Goal: Use online tool/utility: Utilize a website feature to perform a specific function

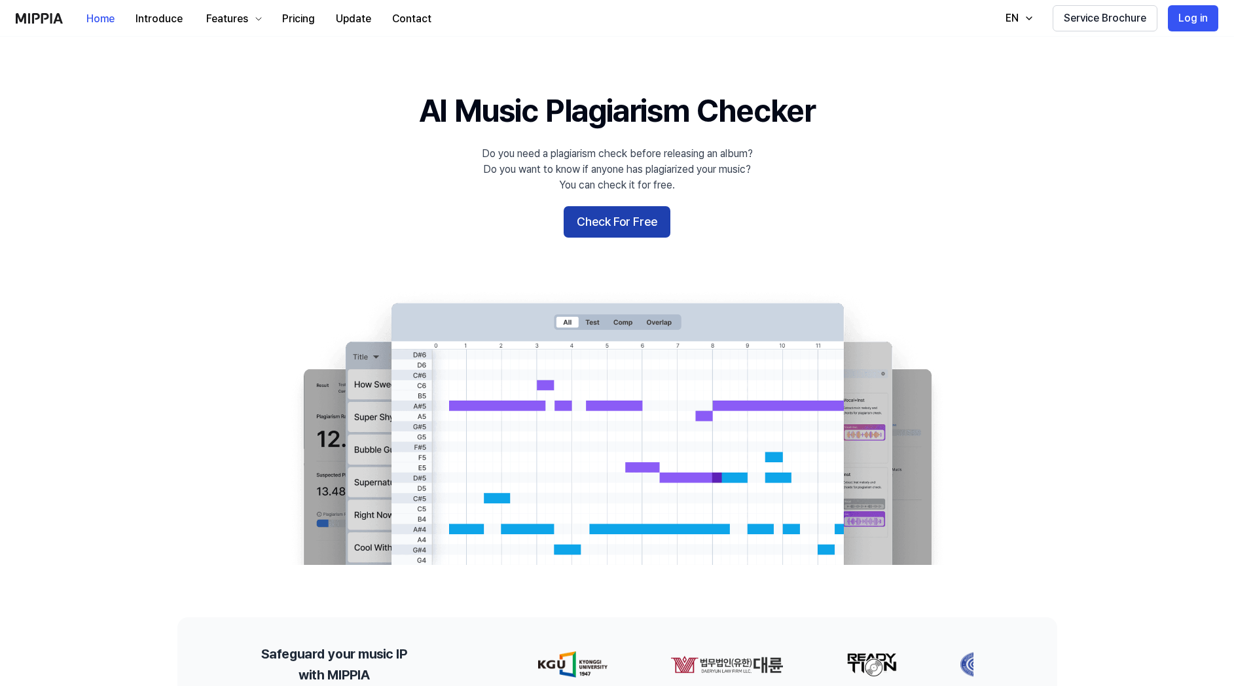
click at [617, 223] on button "Check For Free" at bounding box center [617, 221] width 107 height 31
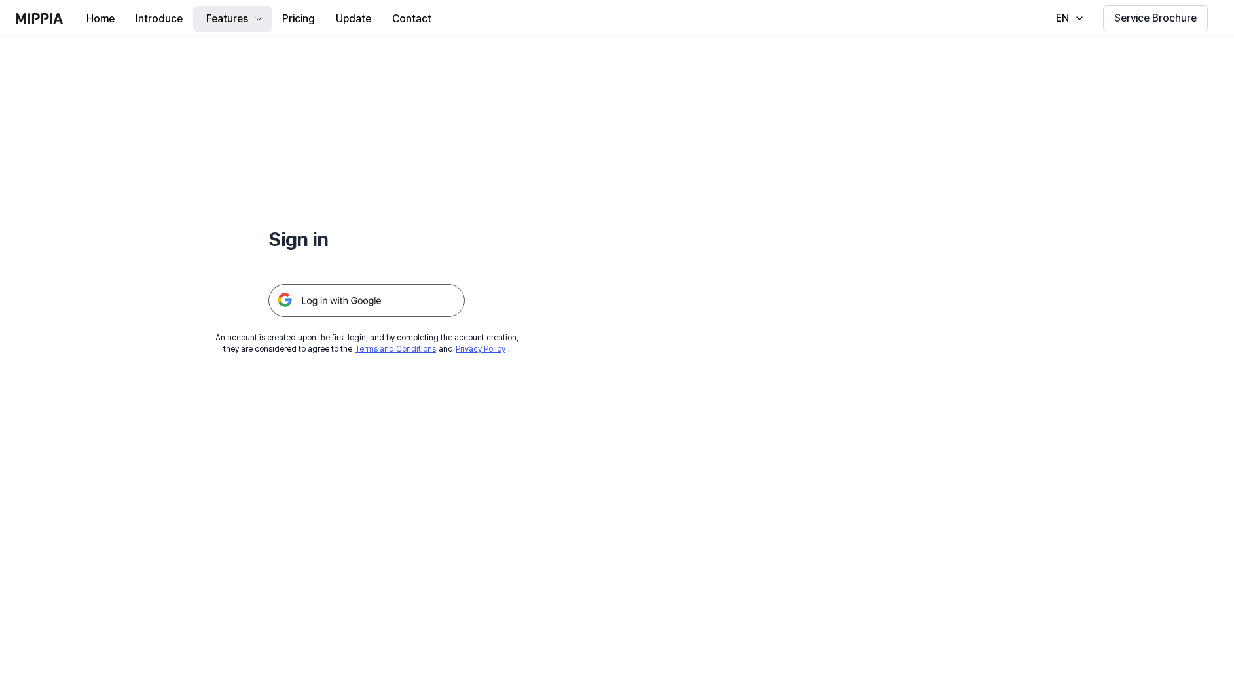
click at [242, 25] on div "Features" at bounding box center [227, 19] width 47 height 16
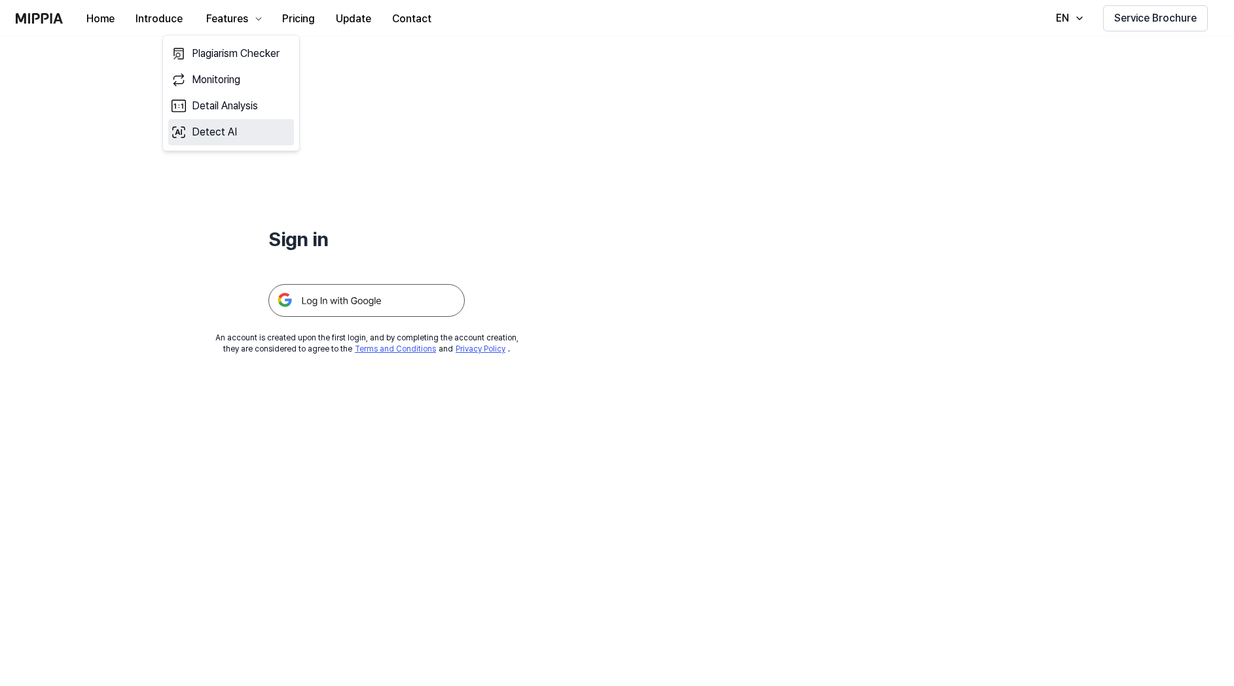
click at [244, 135] on link "Detect AI" at bounding box center [231, 132] width 126 height 26
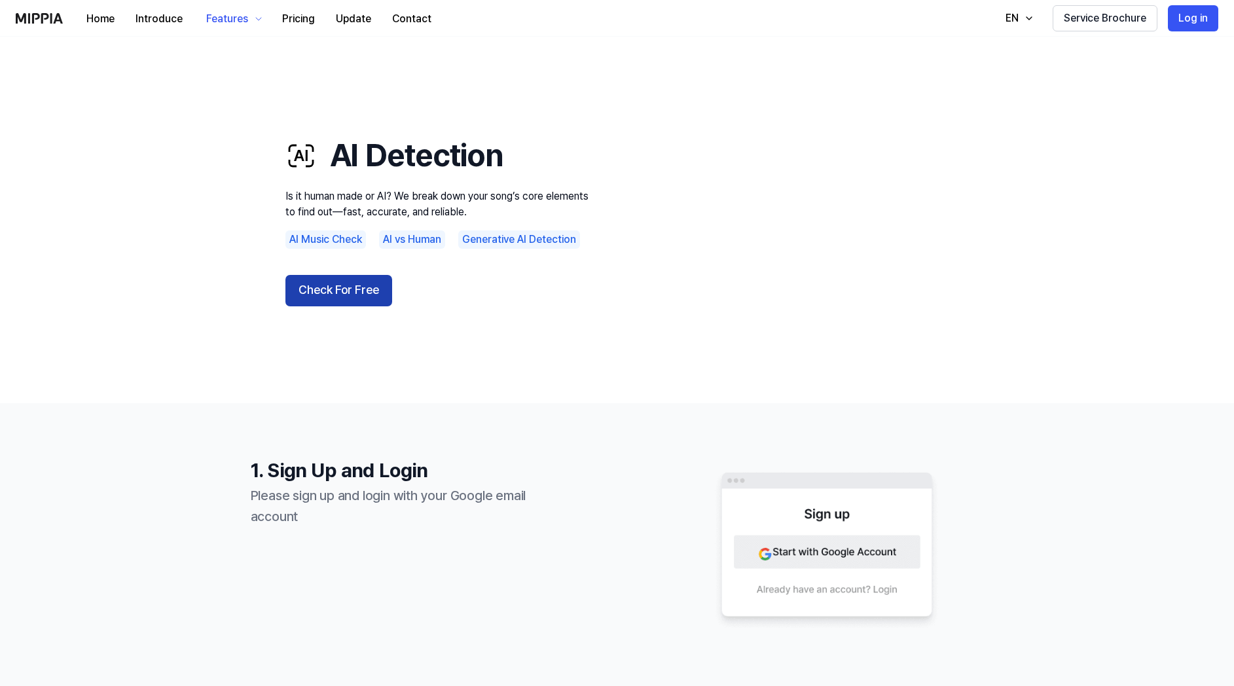
click at [335, 291] on button "Check For Free" at bounding box center [338, 290] width 107 height 31
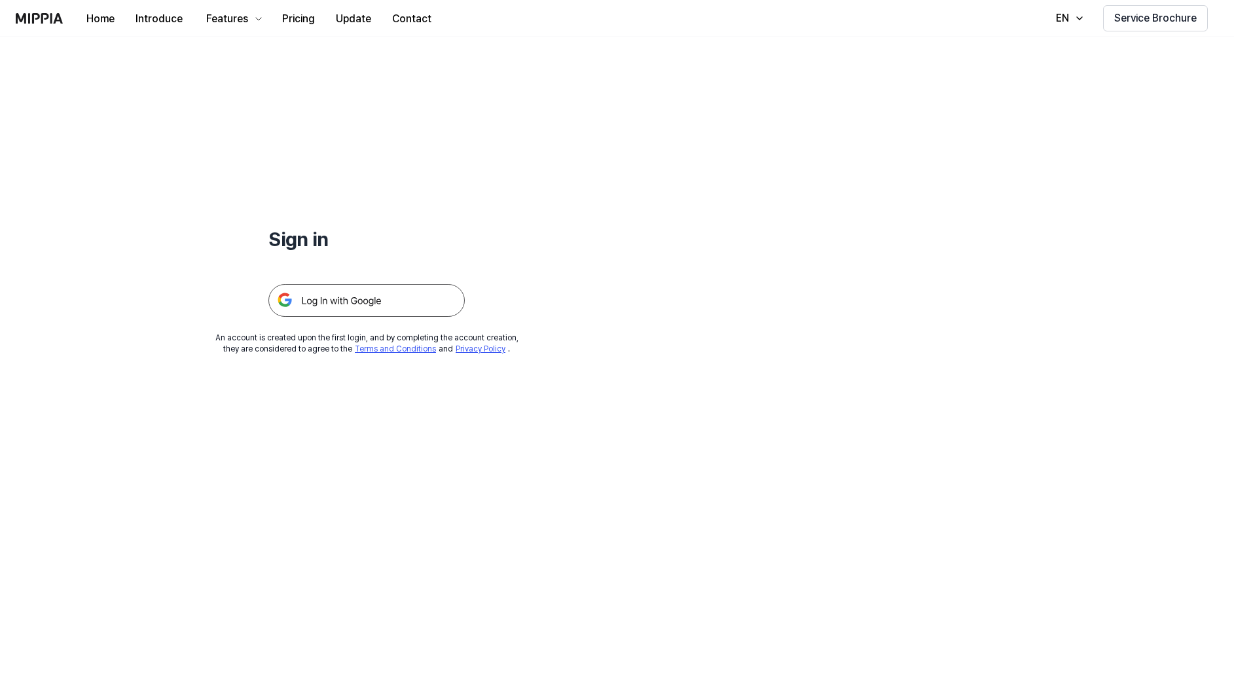
click at [337, 294] on img at bounding box center [366, 300] width 196 height 33
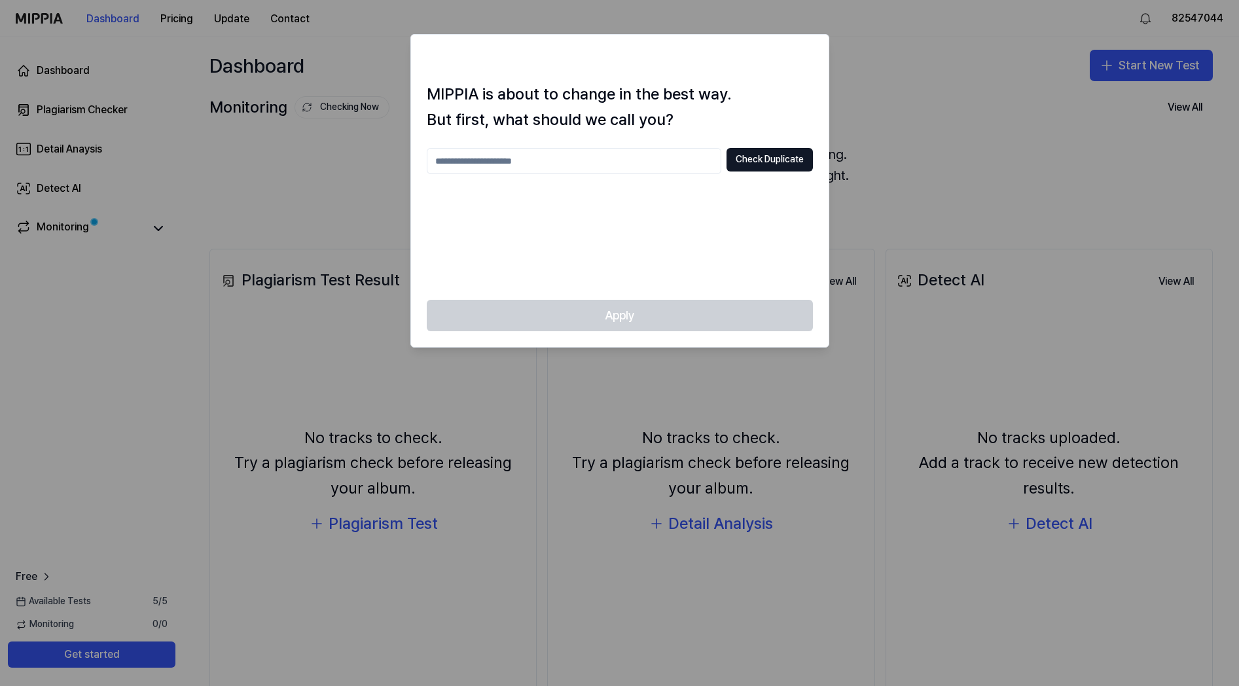
click at [899, 84] on div at bounding box center [619, 343] width 1239 height 686
click at [628, 154] on input "text" at bounding box center [574, 161] width 295 height 26
type input "****"
click at [781, 162] on button "Check Duplicate" at bounding box center [769, 160] width 86 height 24
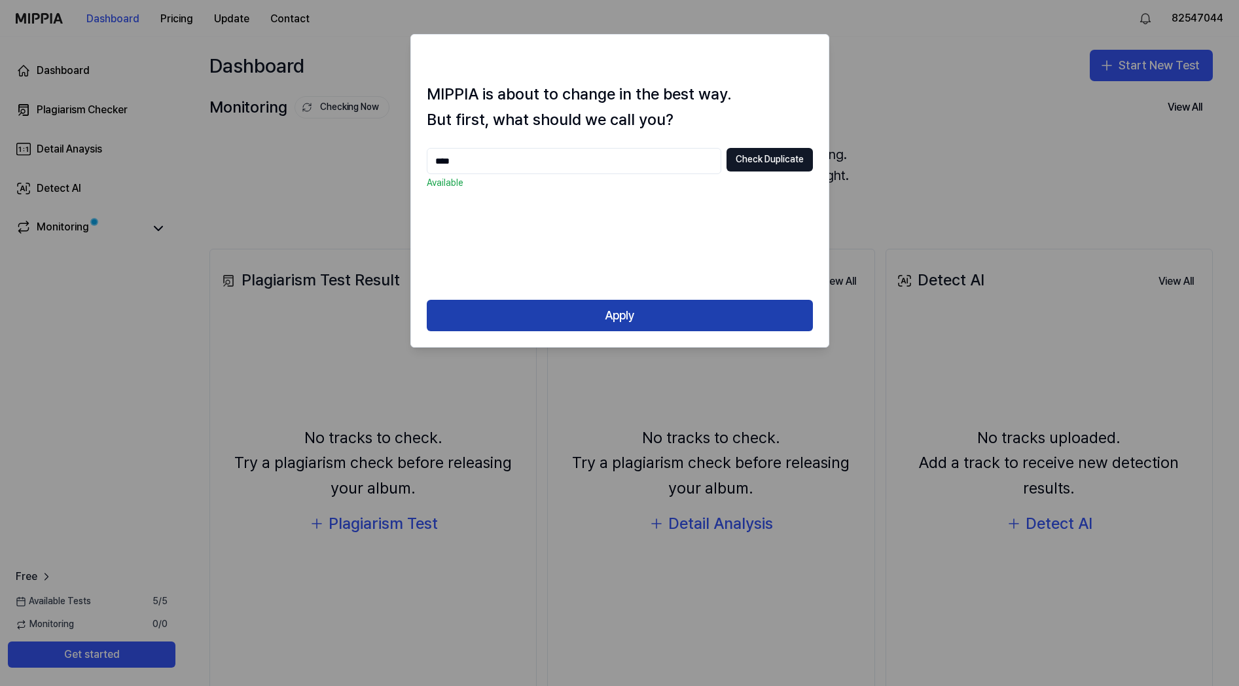
click at [612, 323] on button "Apply" at bounding box center [620, 315] width 386 height 31
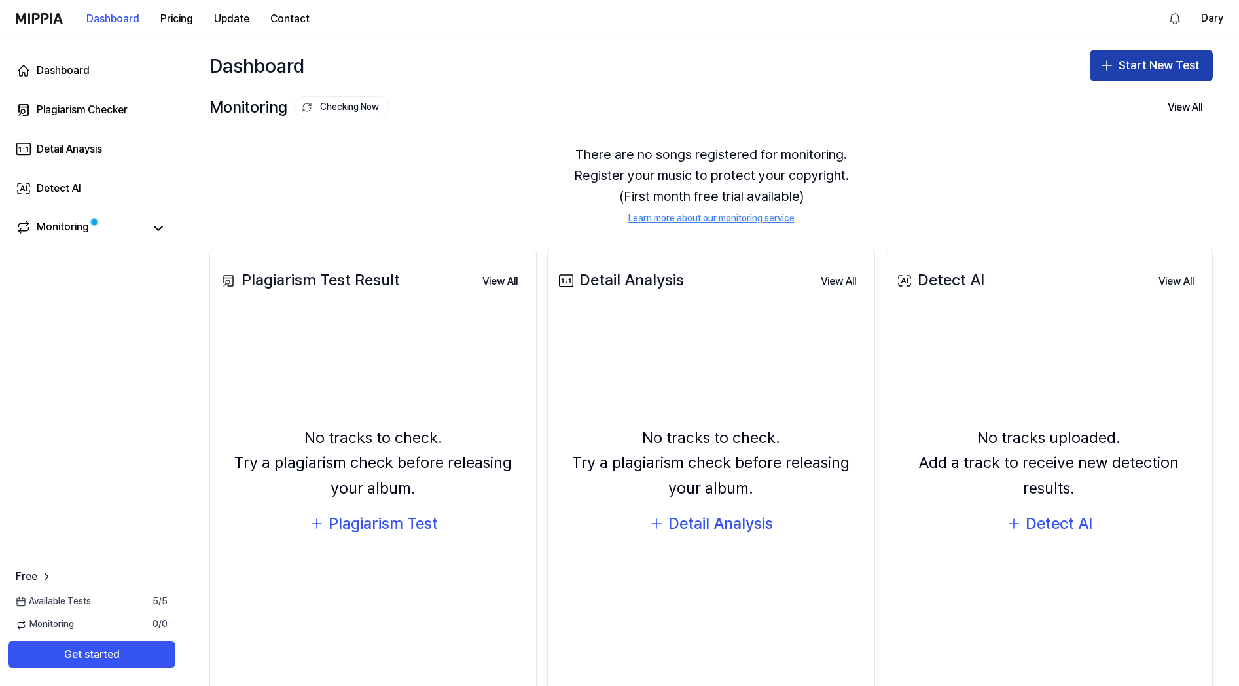
click at [1128, 69] on button "Start New Test" at bounding box center [1151, 65] width 123 height 31
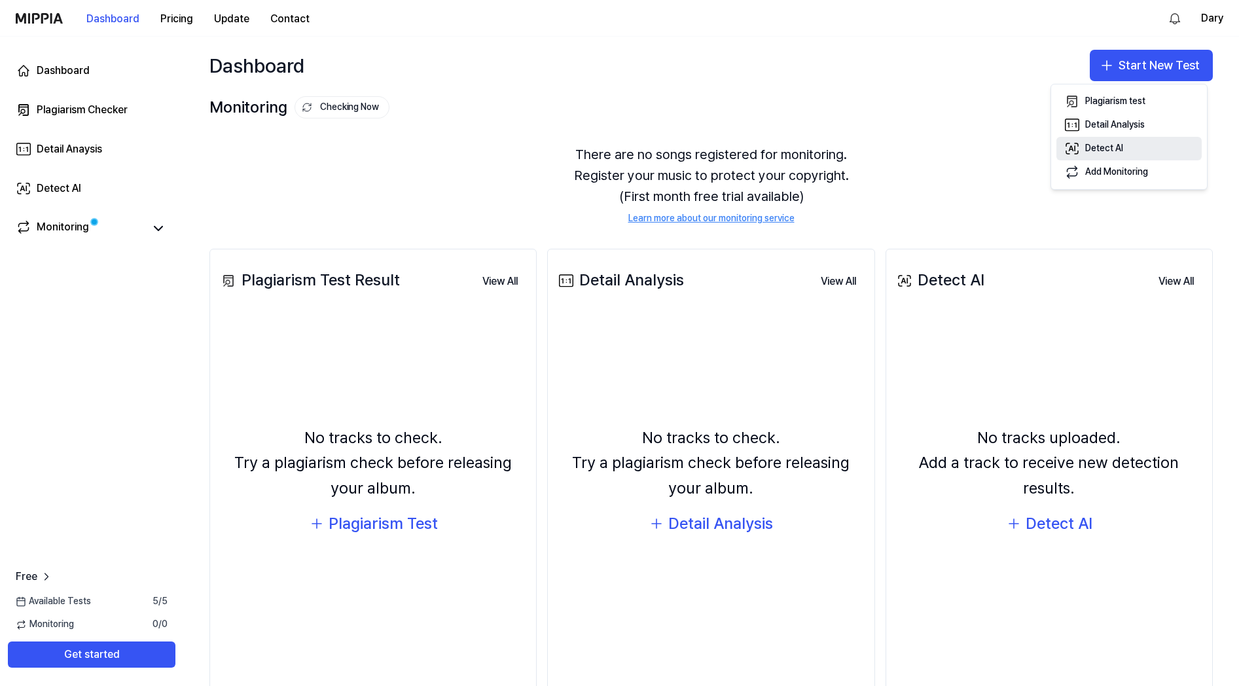
click at [1103, 144] on div "Detect AI" at bounding box center [1104, 148] width 38 height 13
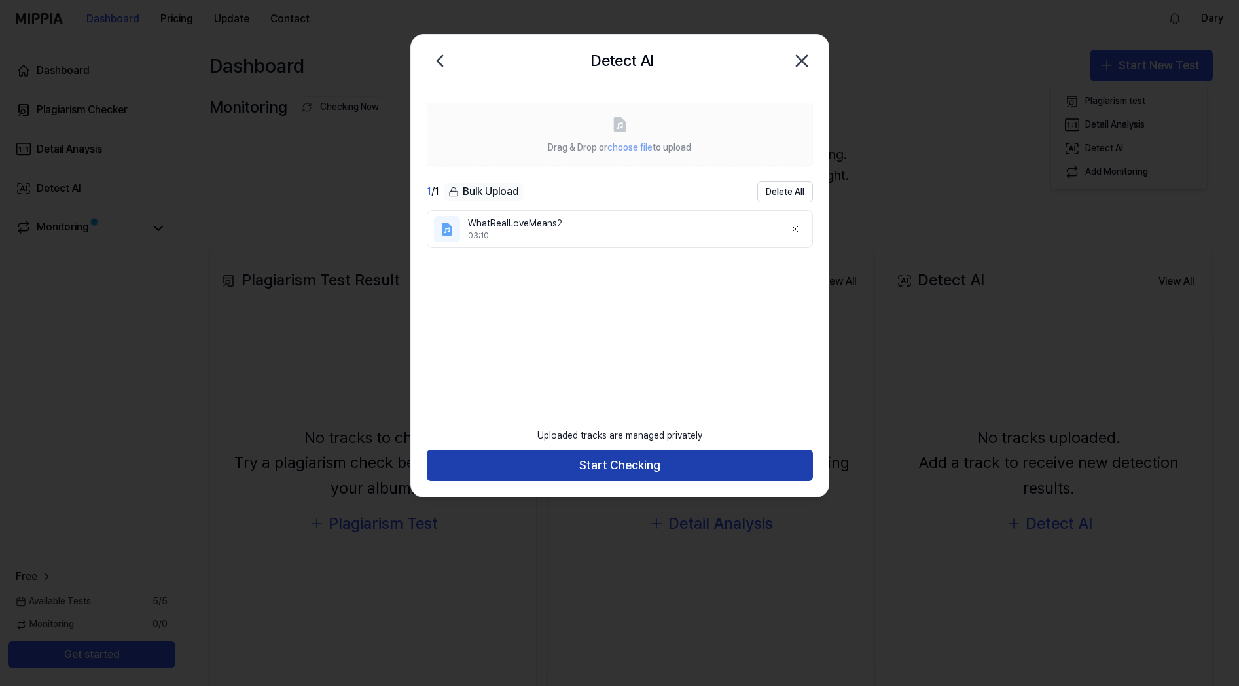
click at [608, 473] on button "Start Checking" at bounding box center [620, 465] width 386 height 31
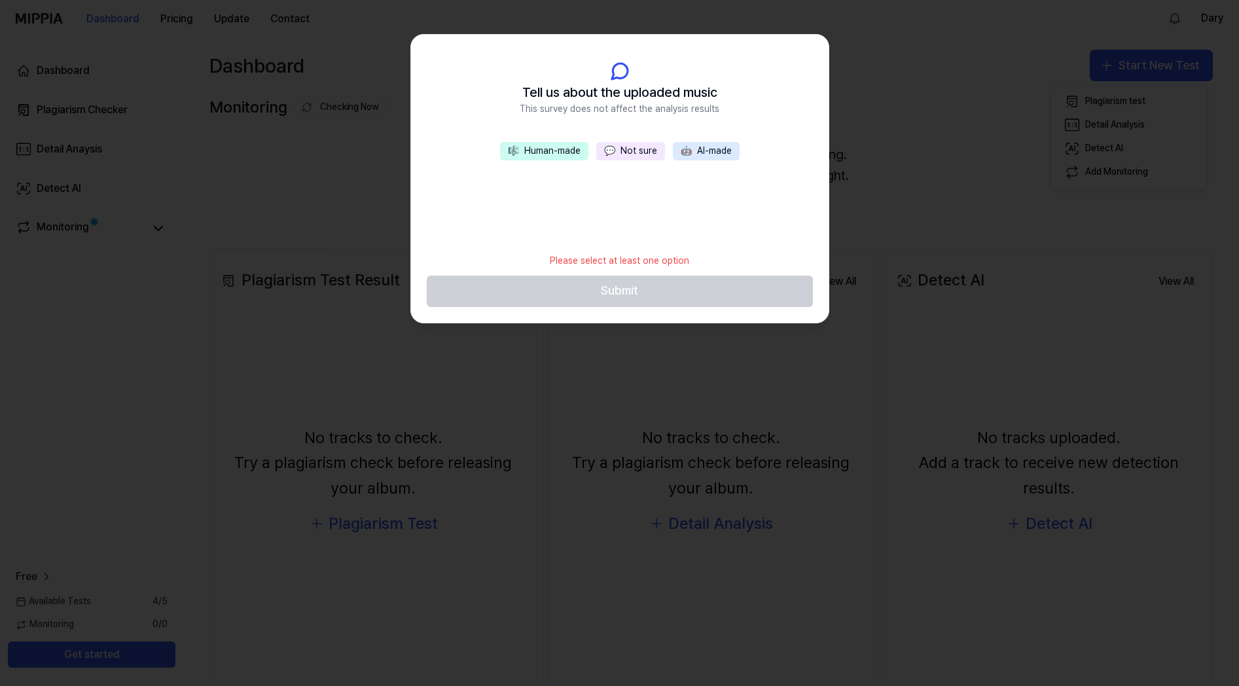
click at [634, 154] on button "💬 Not sure" at bounding box center [630, 151] width 69 height 18
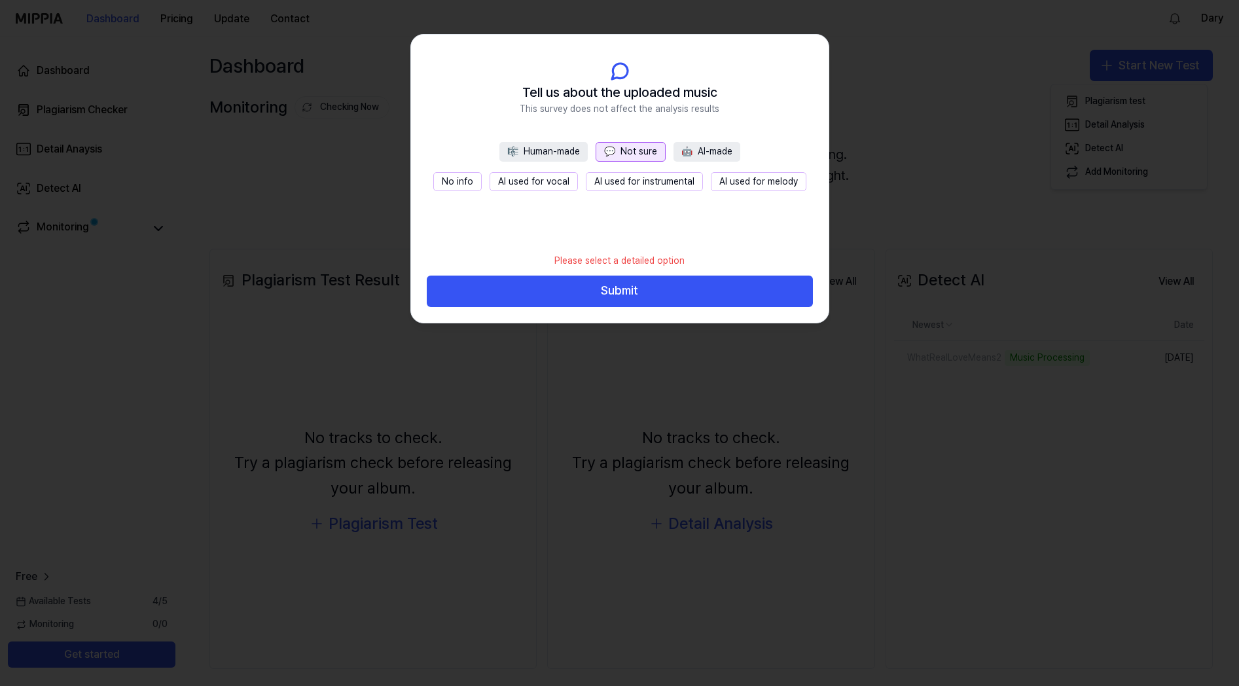
click at [545, 155] on button "🎼 Human-made" at bounding box center [543, 152] width 88 height 20
click at [533, 184] on button "All human-made" at bounding box center [509, 182] width 84 height 20
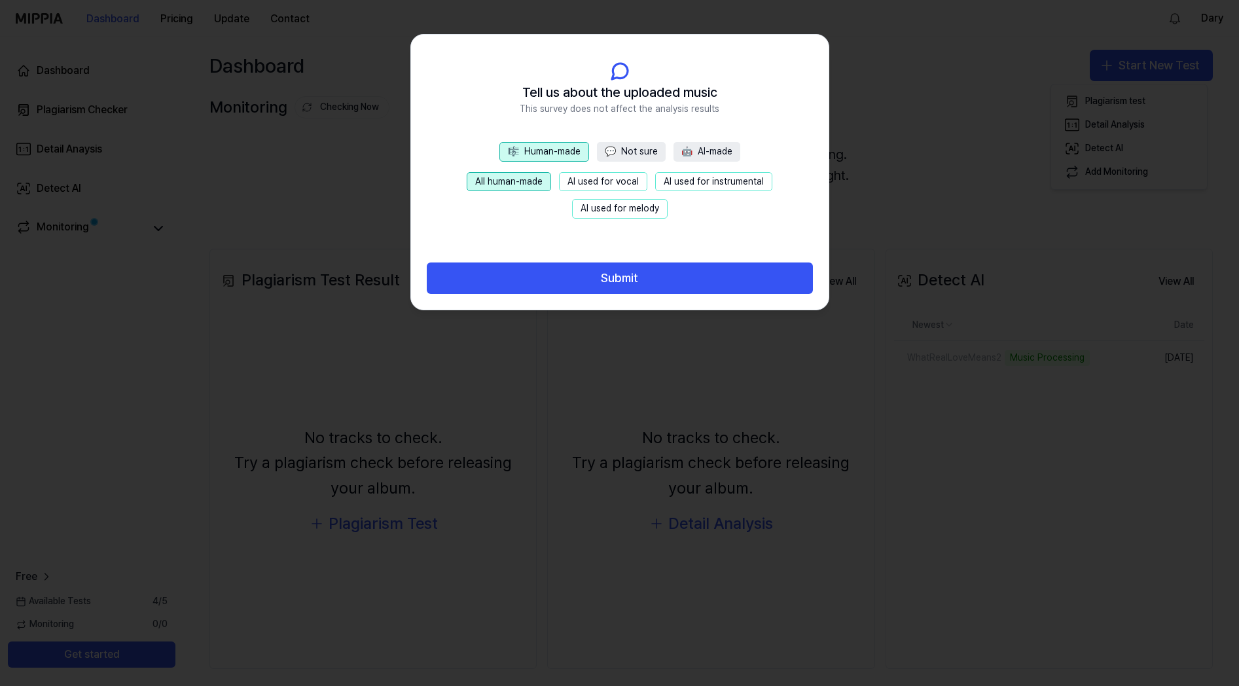
click at [627, 151] on button "💬 Not sure" at bounding box center [631, 152] width 69 height 20
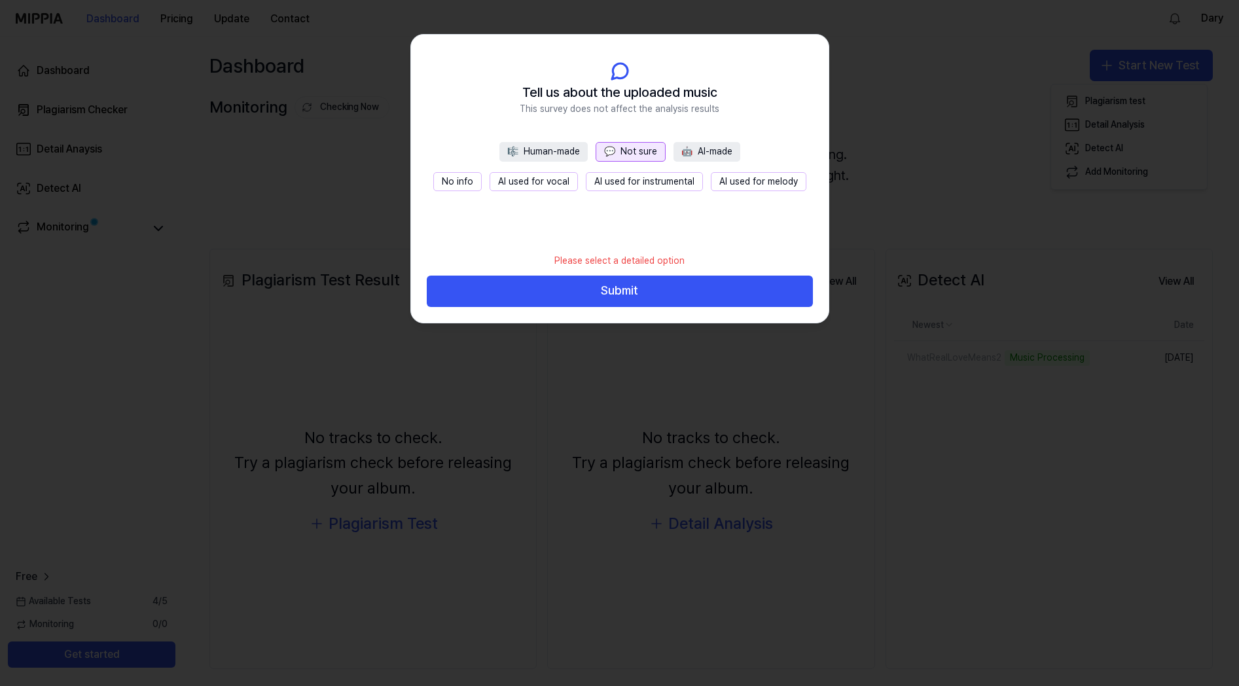
click at [457, 185] on button "No info" at bounding box center [457, 182] width 48 height 20
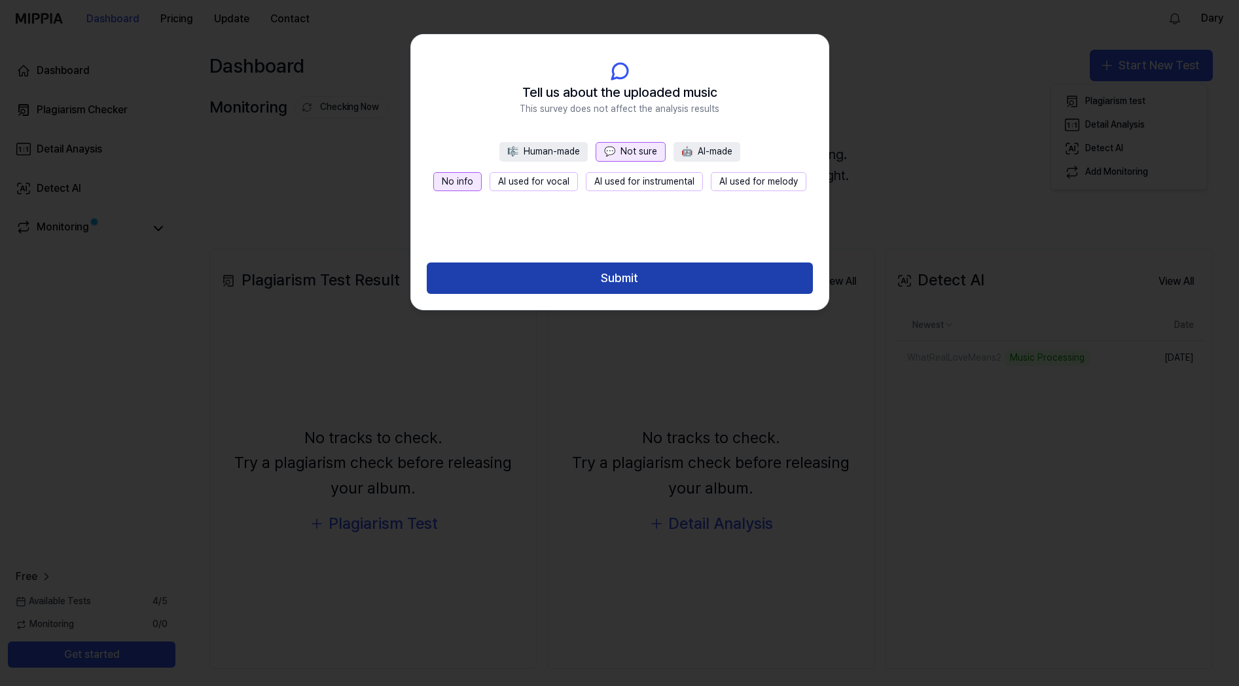
click at [595, 272] on button "Submit" at bounding box center [620, 277] width 386 height 31
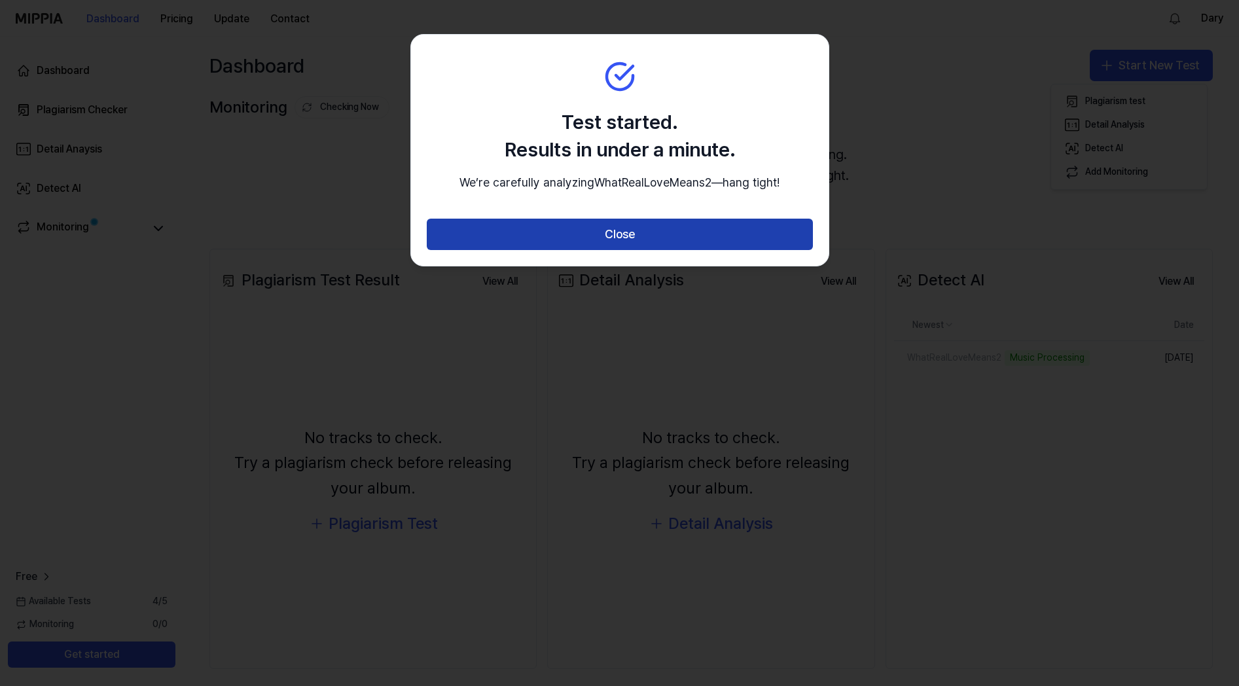
click at [589, 250] on button "Close" at bounding box center [620, 234] width 386 height 31
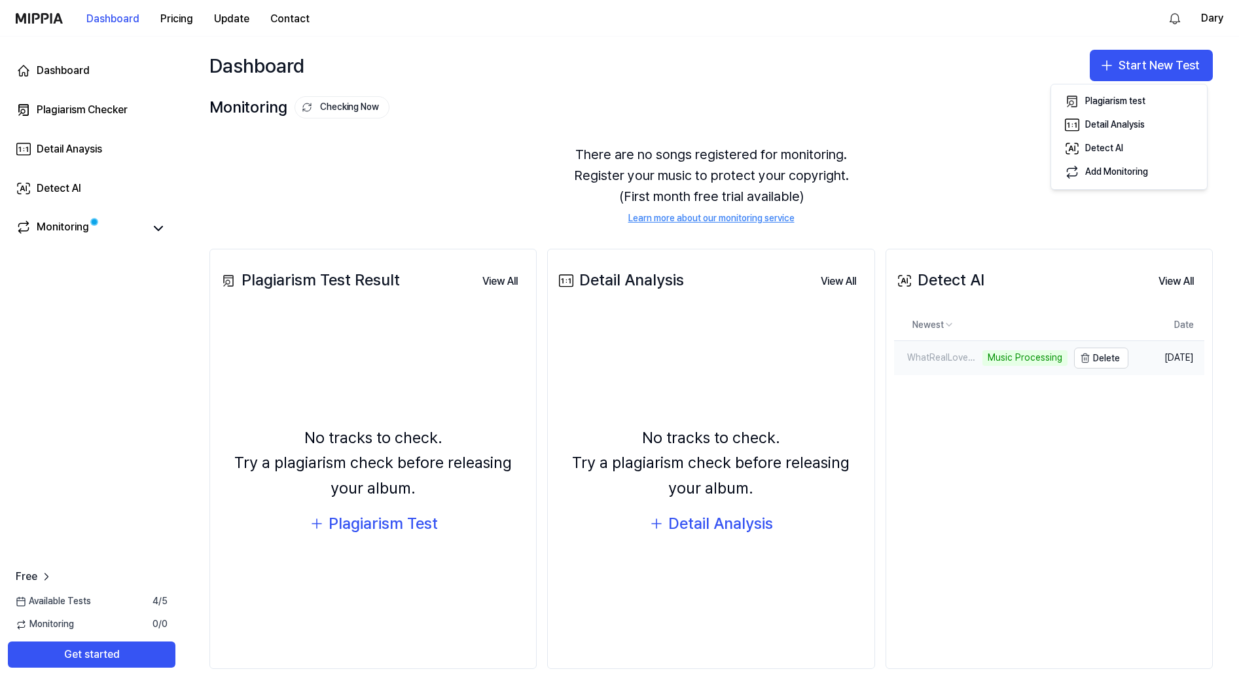
click at [965, 361] on div "WhatRealLoveMeans2" at bounding box center [936, 357] width 85 height 13
click at [923, 353] on div "WhatRealLoveMeans2" at bounding box center [947, 357] width 107 height 13
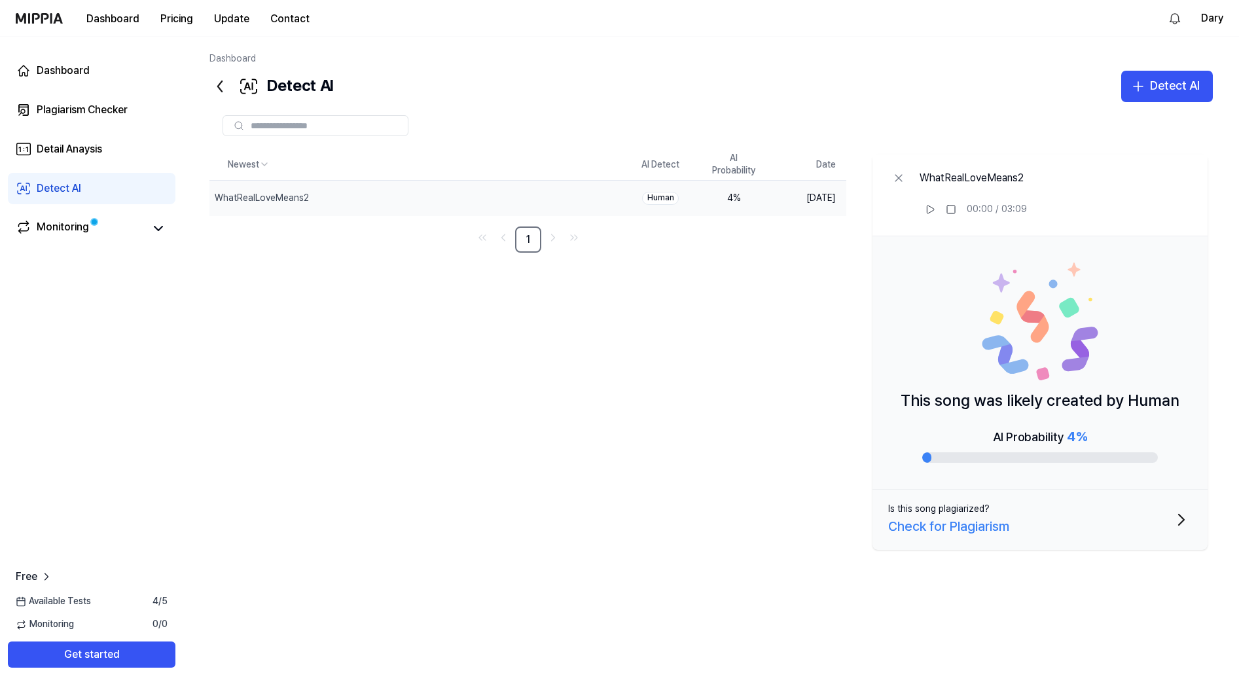
click at [698, 328] on div "Newest AI Detect AI Probability Date WhatRealLoveMeans2 Delete Human 4 % Oct 11…" at bounding box center [710, 372] width 1003 height 446
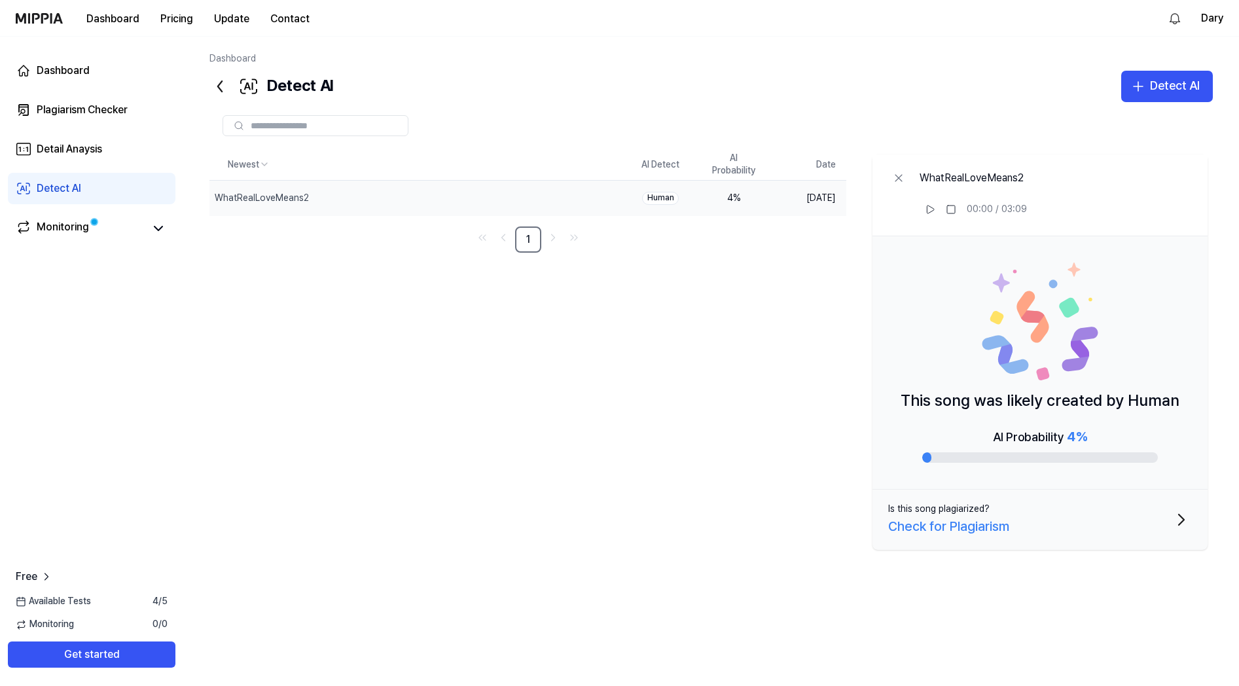
click at [698, 328] on div "Newest AI Detect AI Probability Date WhatRealLoveMeans2 Delete Human 4 % Oct 11…" at bounding box center [710, 372] width 1003 height 446
click at [1162, 86] on div "Detect AI" at bounding box center [1175, 86] width 50 height 19
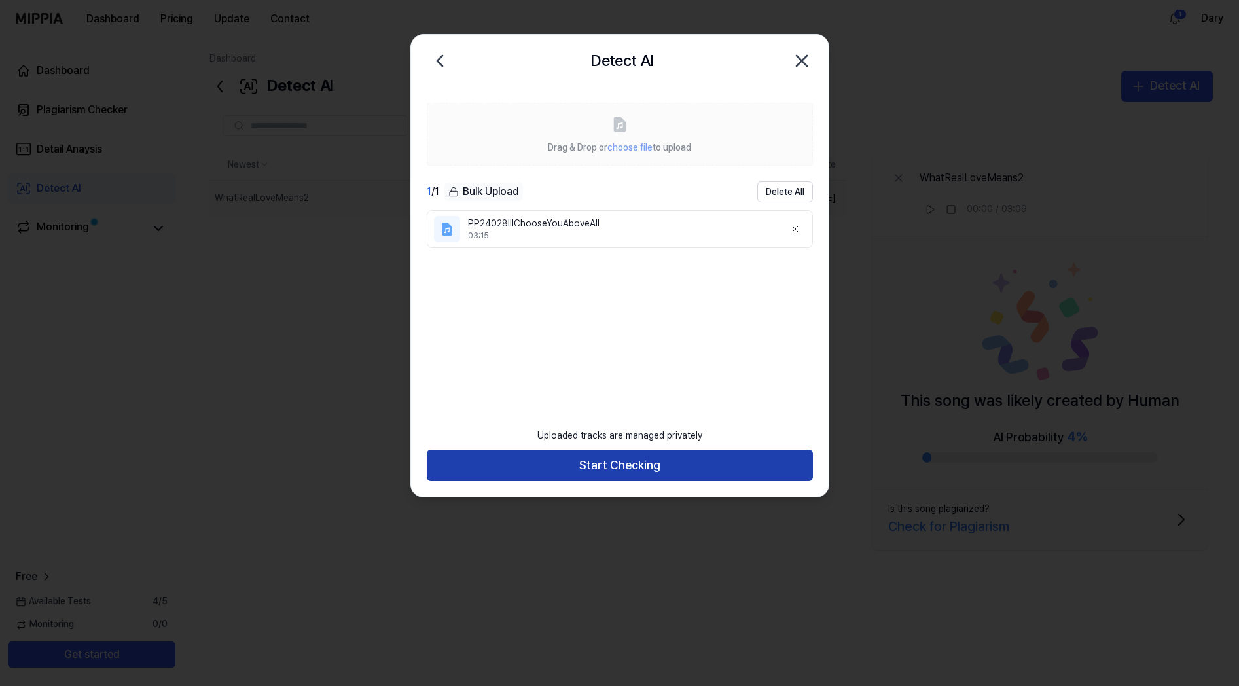
click at [626, 465] on button "Start Checking" at bounding box center [620, 465] width 386 height 31
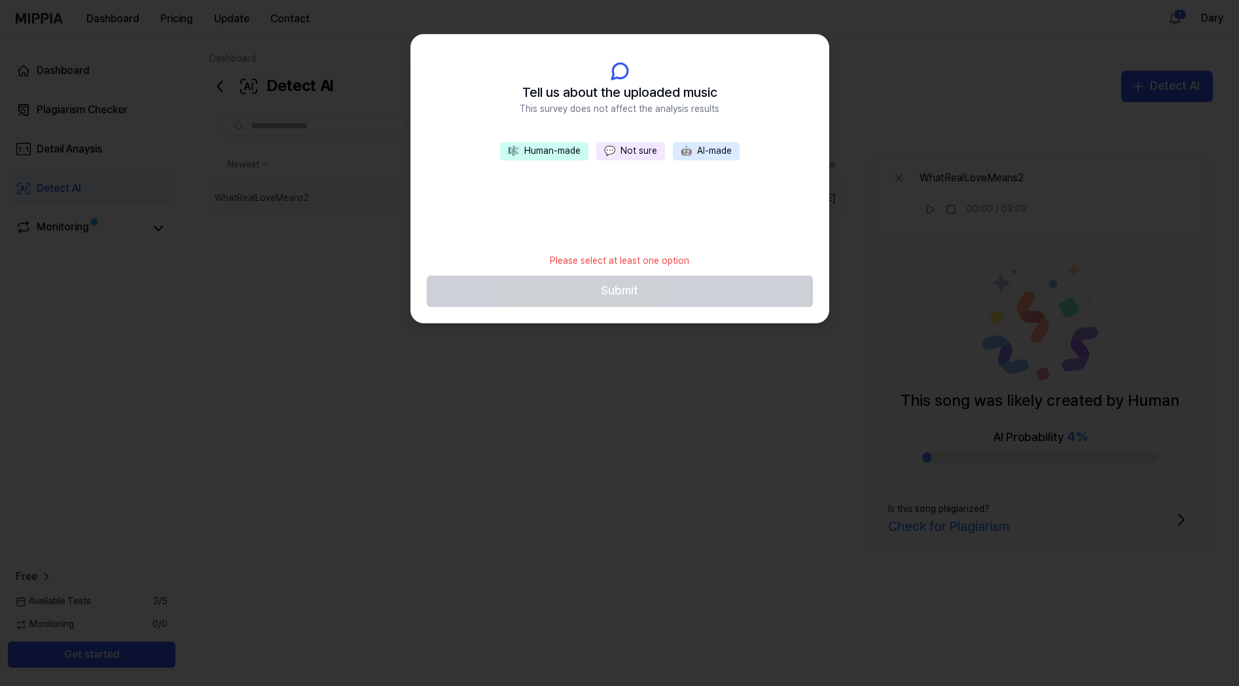
click at [629, 145] on button "💬 Not sure" at bounding box center [630, 151] width 69 height 18
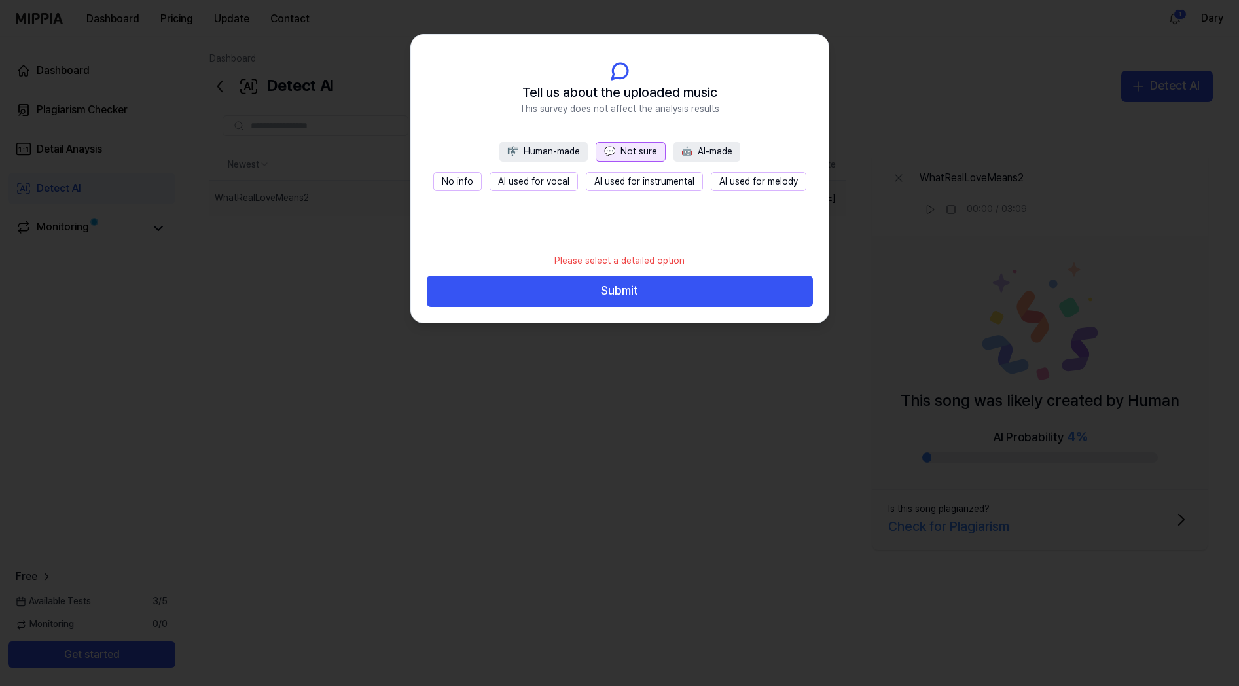
click at [459, 181] on button "No info" at bounding box center [457, 182] width 48 height 20
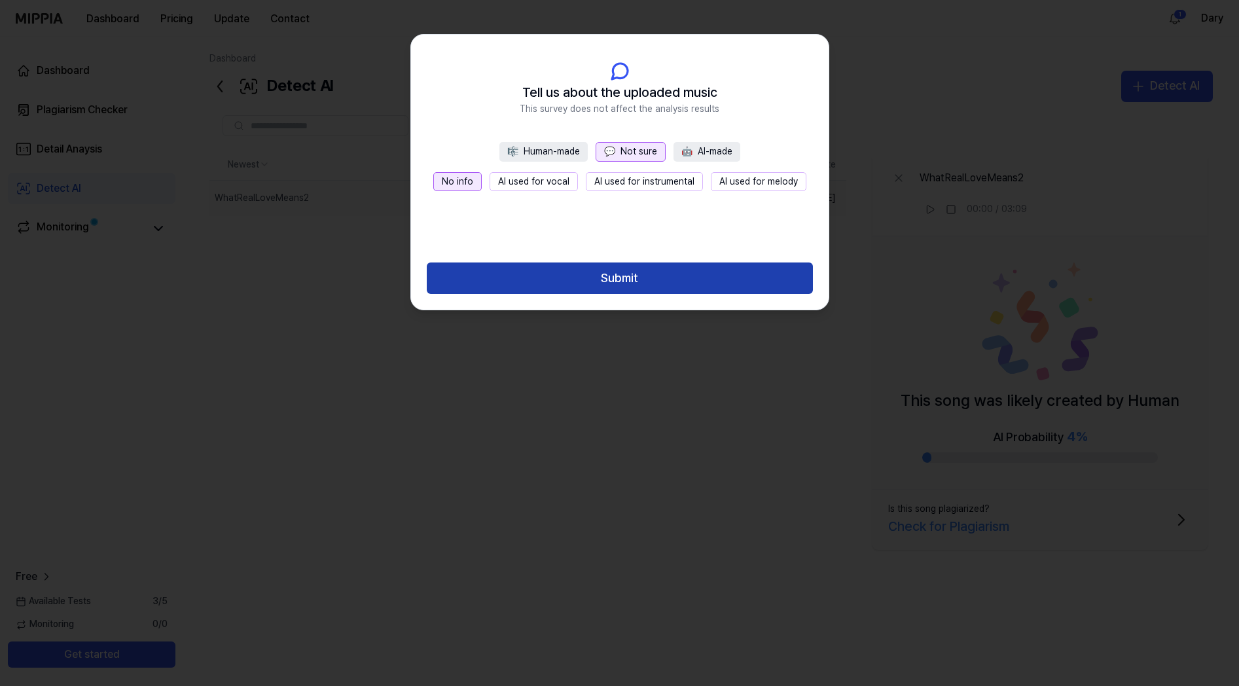
click at [599, 289] on button "Submit" at bounding box center [620, 277] width 386 height 31
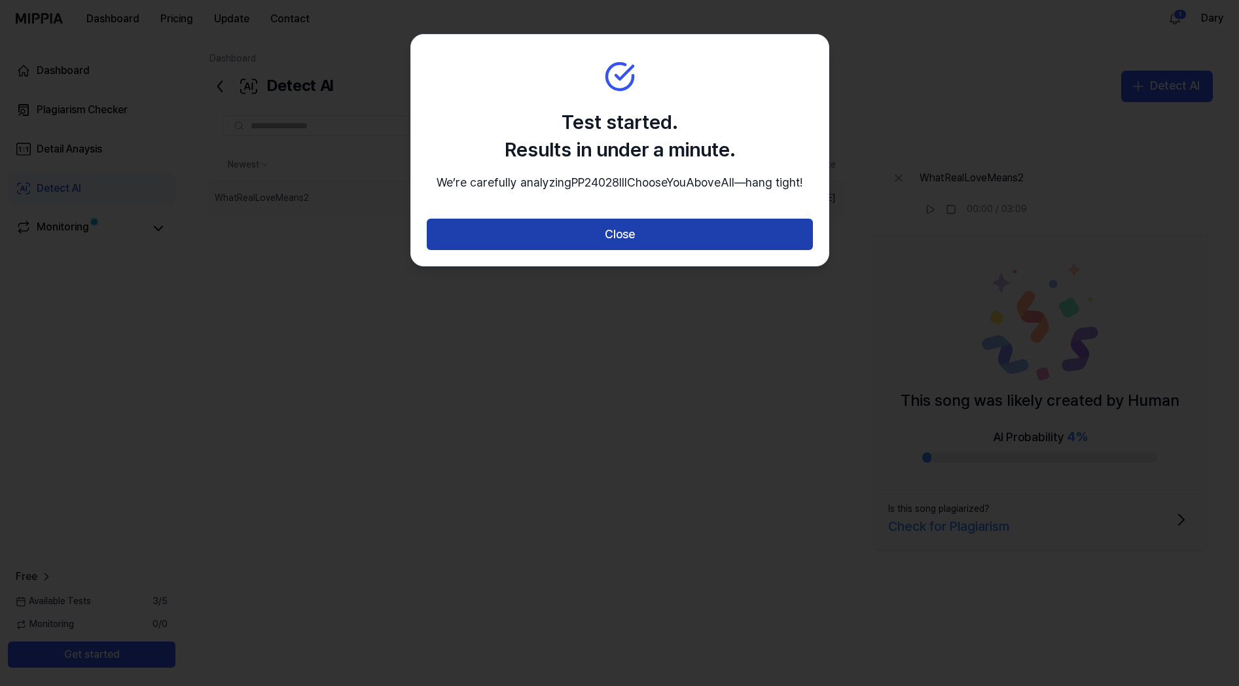
click at [615, 250] on button "Close" at bounding box center [620, 234] width 386 height 31
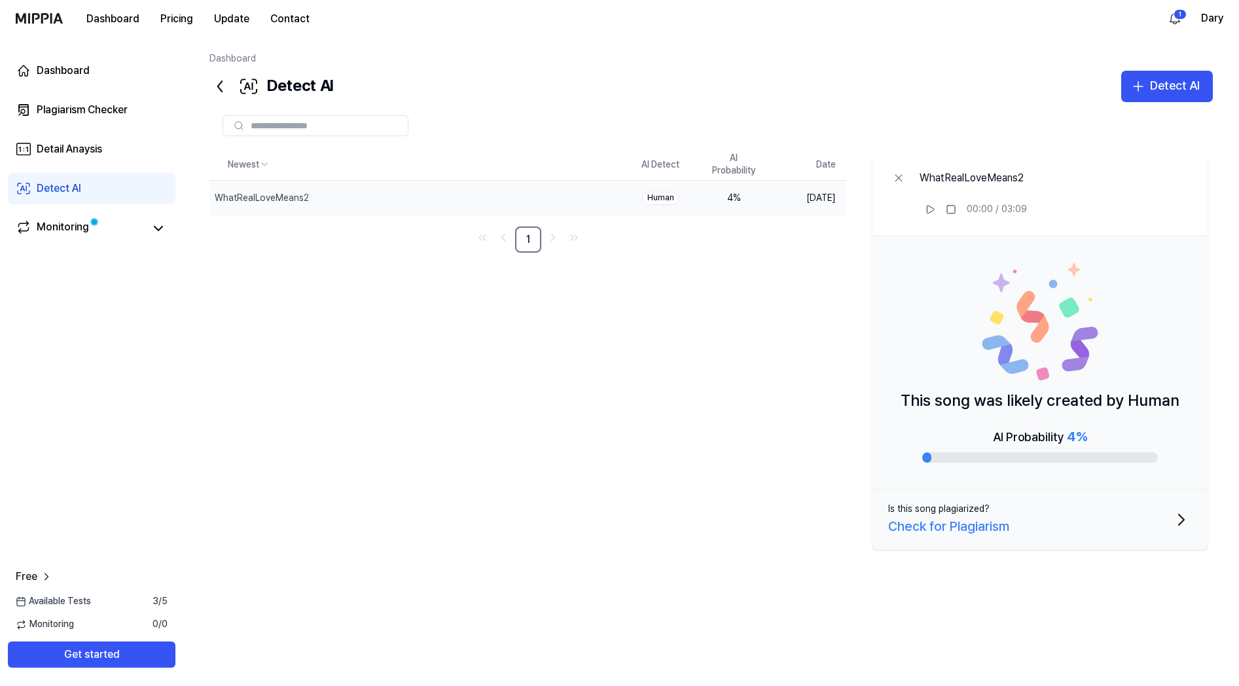
click at [396, 329] on div "Newest AI Detect AI Probability Date WhatRealLoveMeans2 Delete Human 4 % Oct 11…" at bounding box center [710, 372] width 1003 height 446
click at [86, 229] on div "Monitoring" at bounding box center [63, 228] width 52 height 18
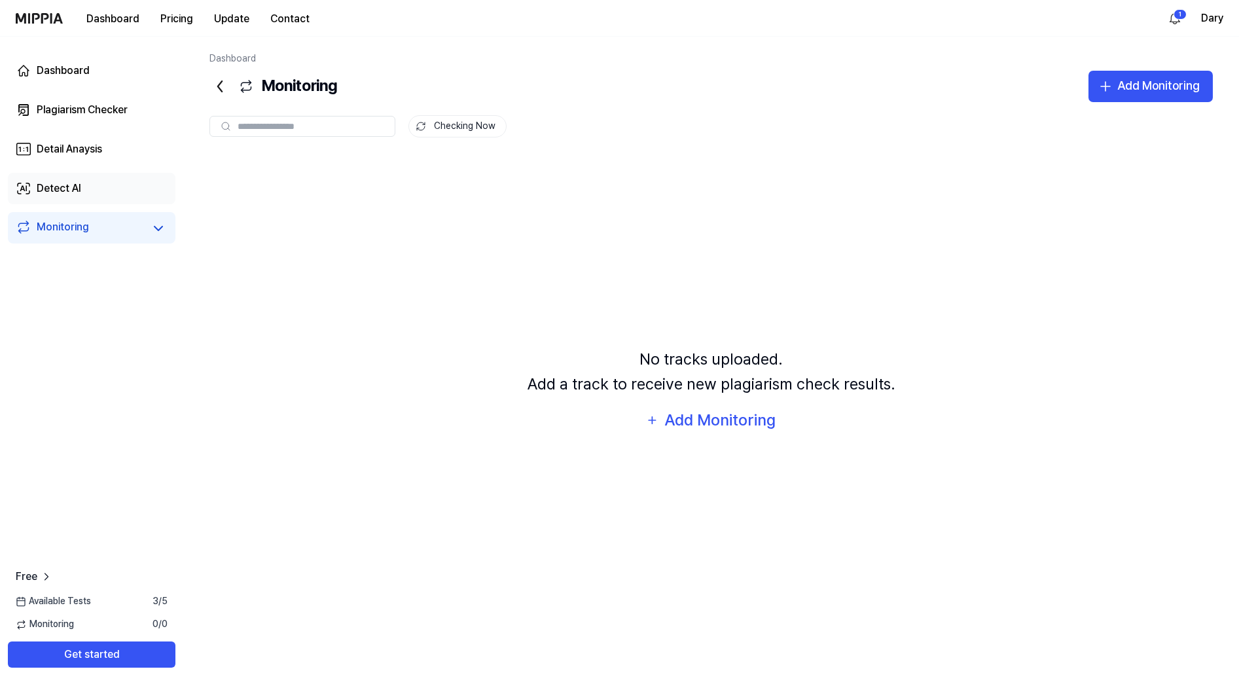
click at [99, 189] on link "Detect AI" at bounding box center [92, 188] width 168 height 31
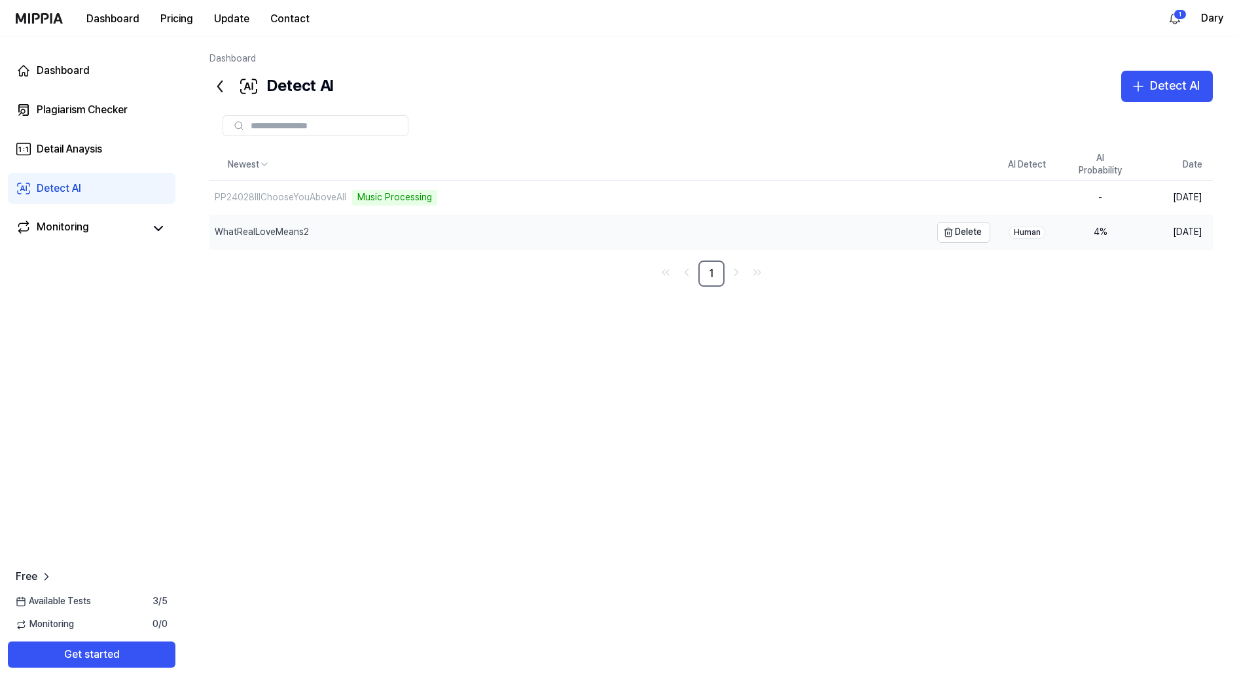
click at [277, 230] on div "WhatRealLoveMeans2" at bounding box center [262, 232] width 94 height 13
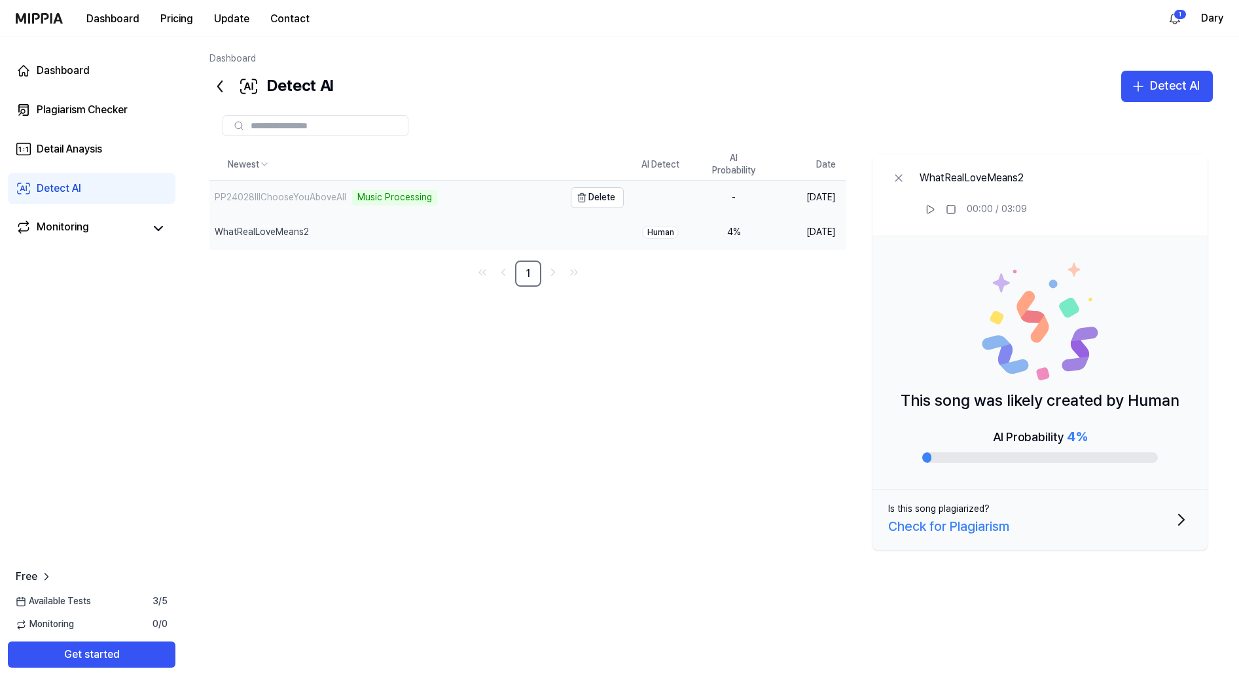
click at [278, 198] on div "PP24028IllChooseYouAboveAll" at bounding box center [281, 197] width 132 height 13
click at [279, 198] on div "PP24028IllChooseYouAboveAll" at bounding box center [281, 198] width 132 height 13
click at [931, 211] on icon at bounding box center [930, 210] width 7 height 8
click at [1155, 85] on div "Detect AI" at bounding box center [1175, 86] width 50 height 19
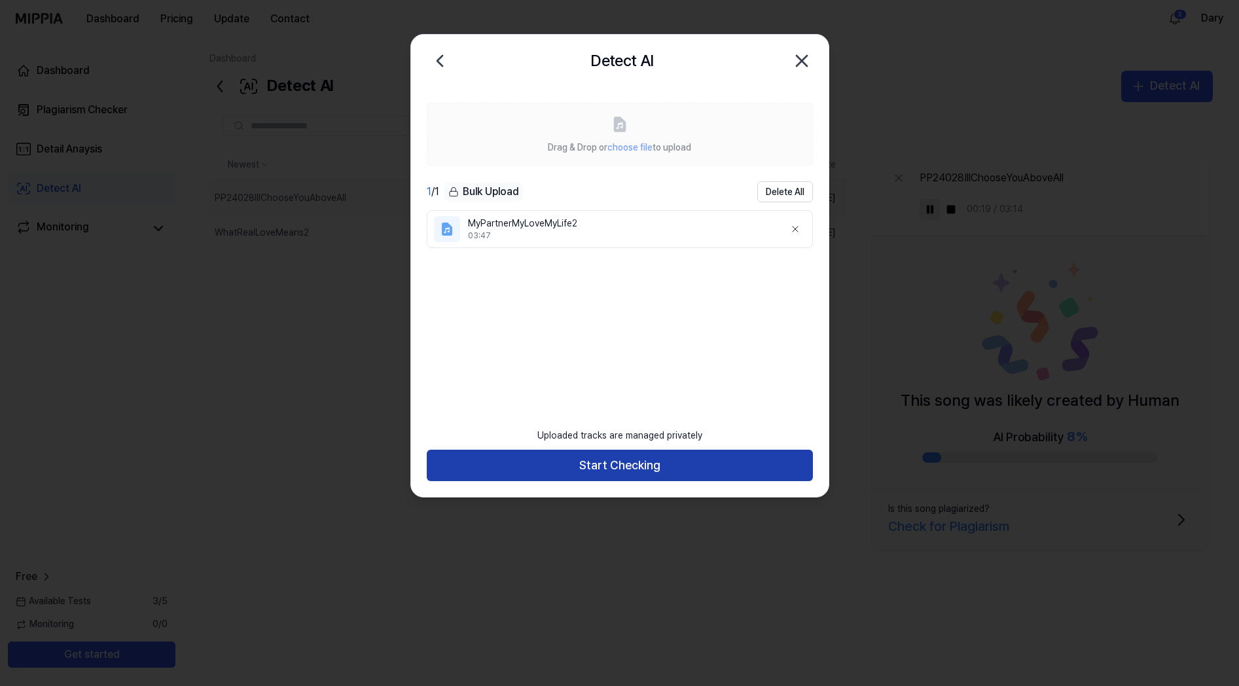
click at [630, 457] on button "Start Checking" at bounding box center [620, 465] width 386 height 31
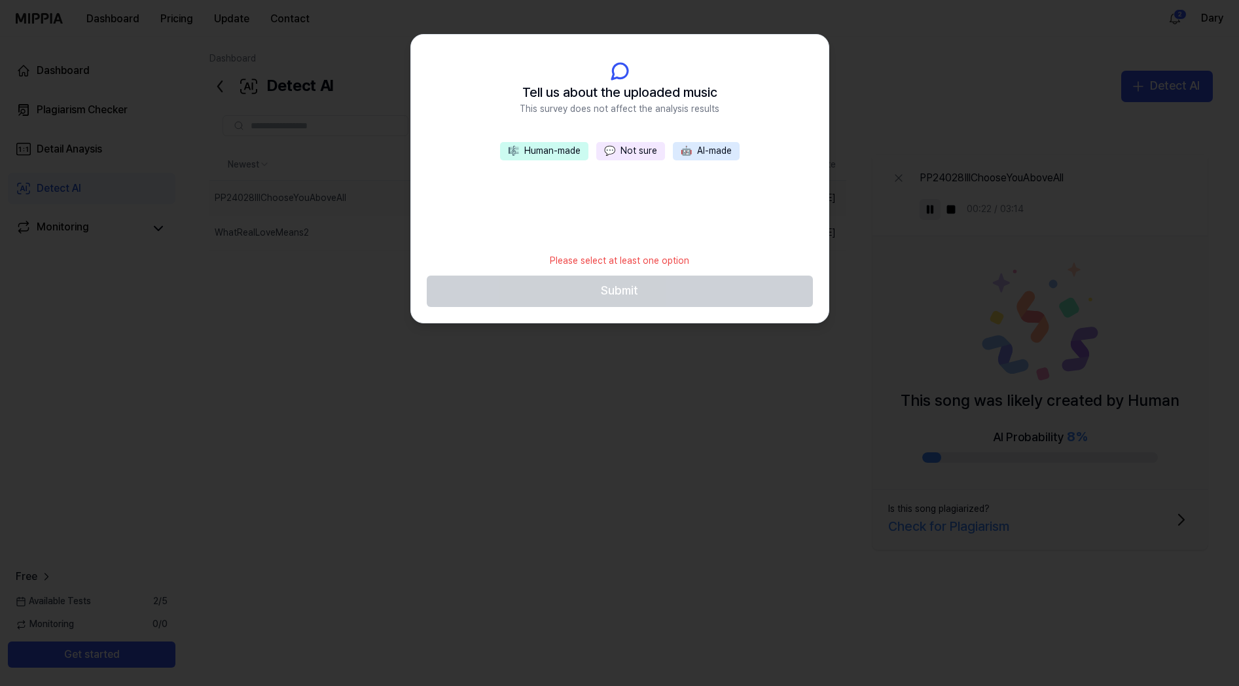
click at [623, 154] on button "💬 Not sure" at bounding box center [630, 151] width 69 height 18
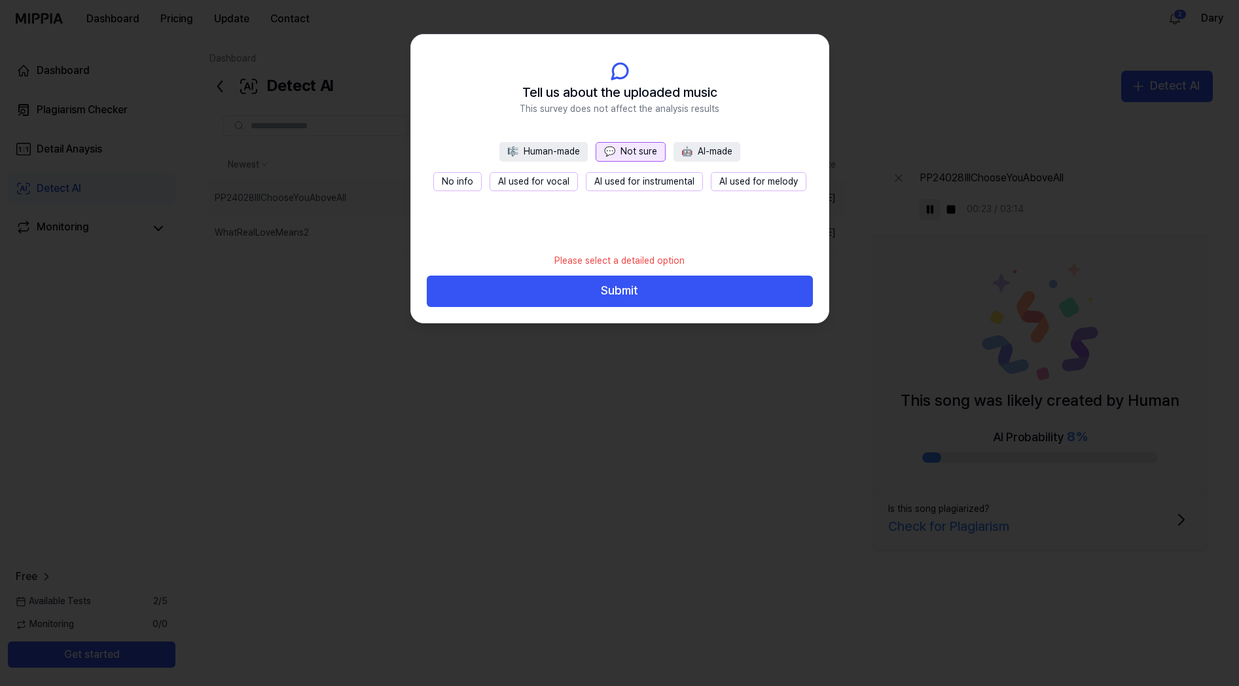
click at [445, 186] on button "No info" at bounding box center [457, 182] width 48 height 20
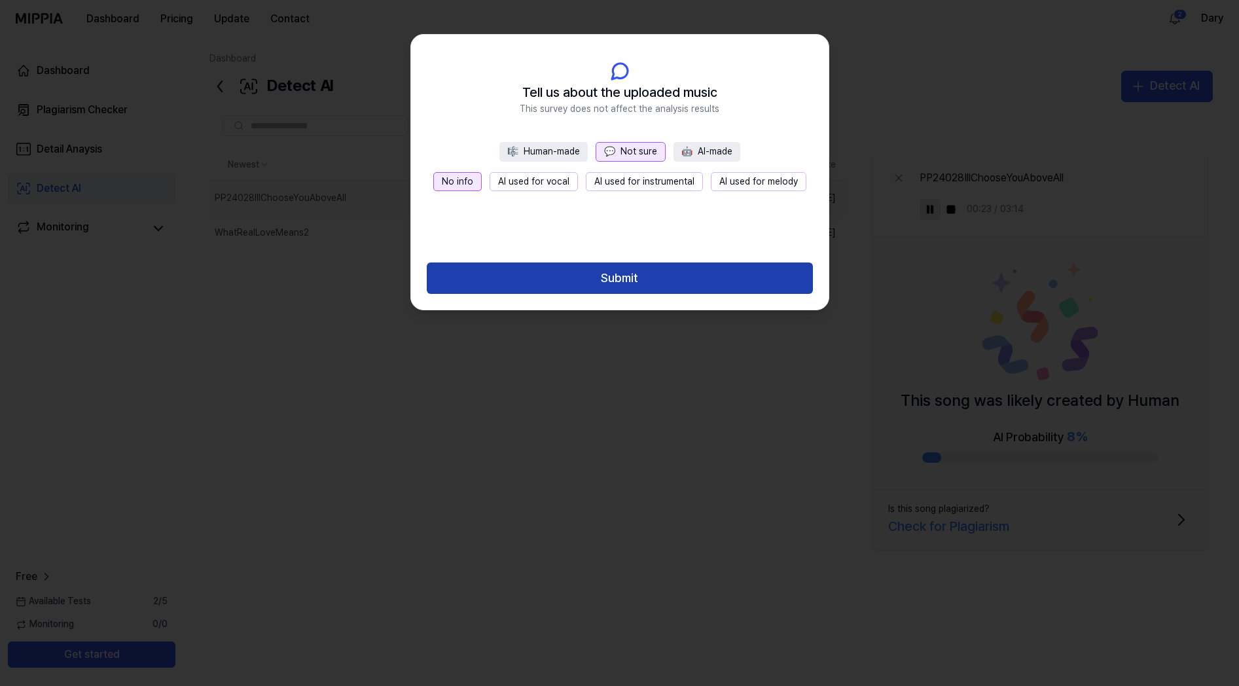
click at [555, 266] on button "Submit" at bounding box center [620, 277] width 386 height 31
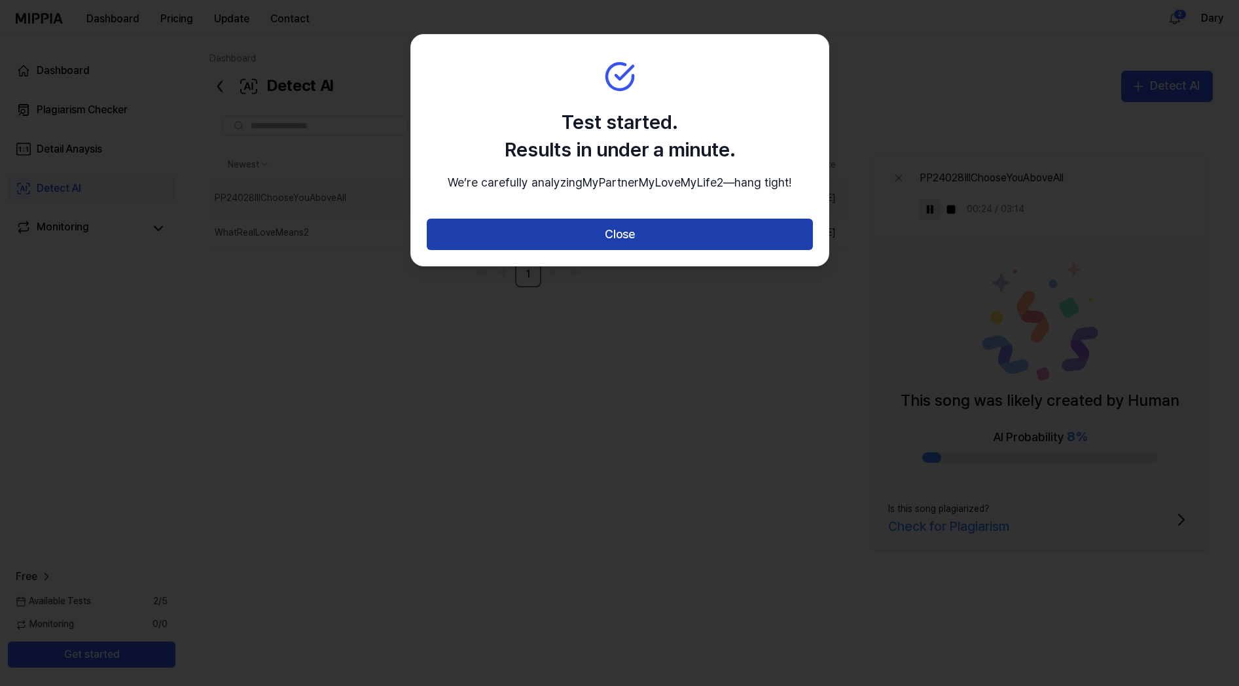
click at [562, 250] on button "Close" at bounding box center [620, 234] width 386 height 31
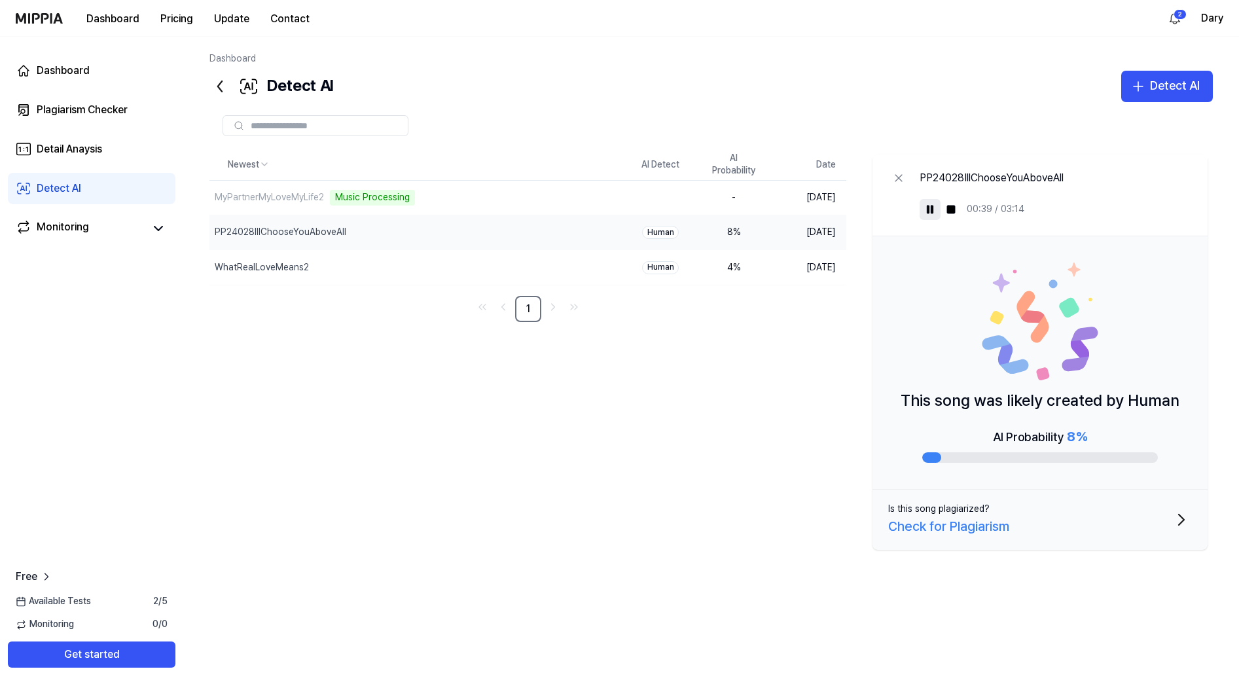
click at [348, 385] on div "Newest AI Detect AI Probability Date MyPartnerMyLoveMyLife2 Music Processing De…" at bounding box center [710, 372] width 1003 height 446
click at [365, 367] on div "Newest AI Detect AI Probability Date MyPartnerMyLoveMyLife2 Music Processing De…" at bounding box center [710, 372] width 1003 height 446
click at [632, 439] on div "Newest AI Detect AI Probability Date MyPartnerMyLoveMyLife2 Delete Human 2 % Oc…" at bounding box center [710, 371] width 1003 height 445
click at [640, 412] on div "Newest AI Detect AI Probability Date MyPartnerMyLoveMyLife2 Delete Human 2 % Oc…" at bounding box center [710, 371] width 1003 height 445
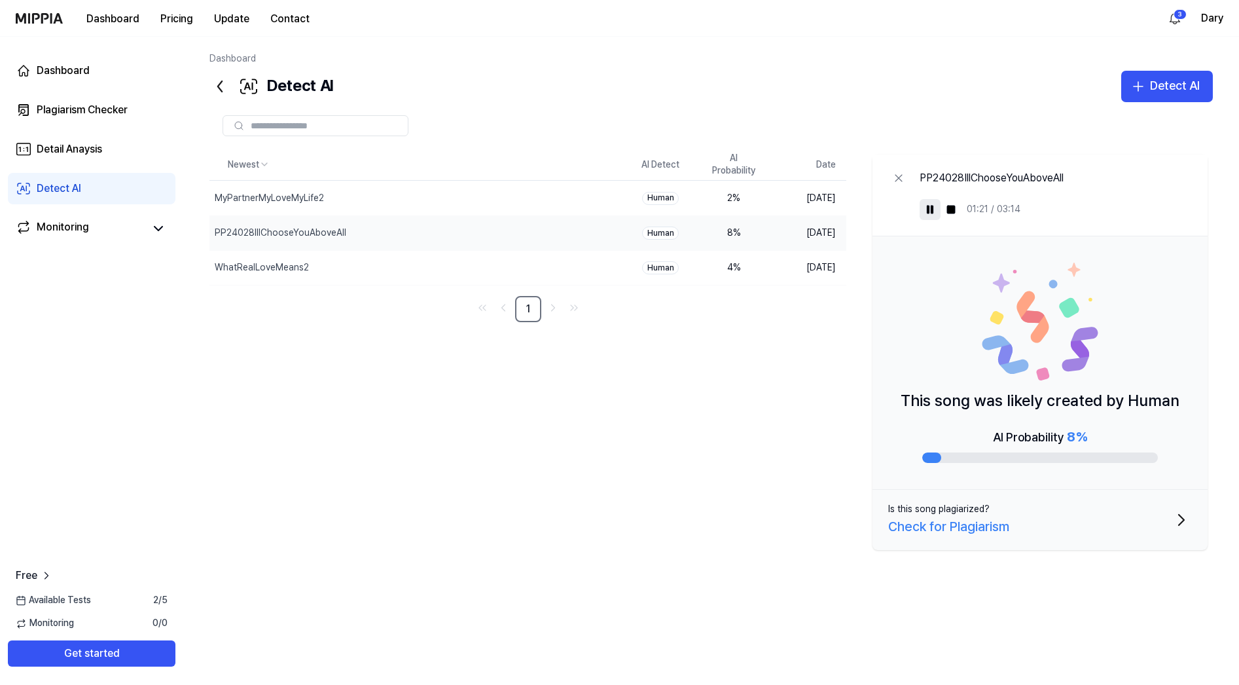
click at [640, 408] on div "Newest AI Detect AI Probability Date MyPartnerMyLoveMyLife2 Delete Human 2 % Oc…" at bounding box center [710, 371] width 1003 height 445
click at [707, 410] on div "Newest AI Detect AI Probability Date MyPartnerMyLoveMyLife2 Delete Human 2 % Oc…" at bounding box center [710, 371] width 1003 height 445
click at [718, 365] on div "Newest AI Detect AI Probability Date MyPartnerMyLoveMyLife2 Delete Human 2 % Oc…" at bounding box center [710, 371] width 1003 height 445
click at [588, 403] on div "Newest AI Detect AI Probability Date MyPartnerMyLoveMyLife2 Delete Human 2 % Oc…" at bounding box center [710, 371] width 1003 height 445
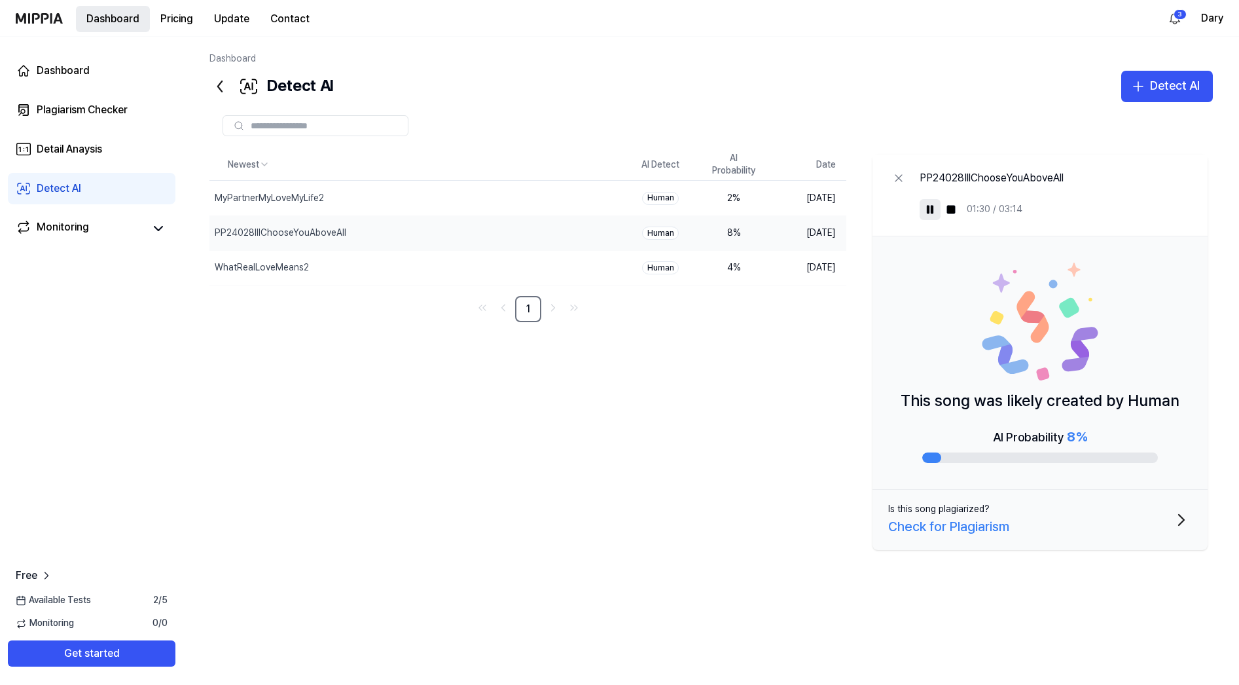
click at [110, 14] on button "Dashboard" at bounding box center [113, 19] width 74 height 26
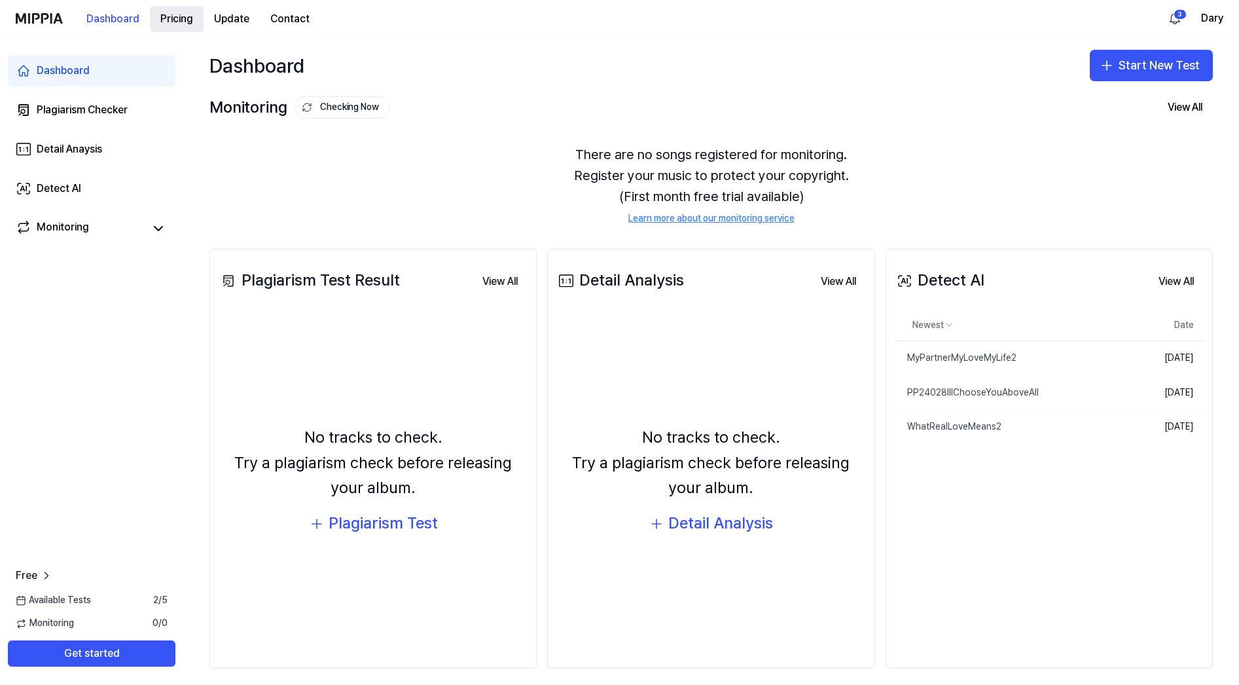
click at [184, 21] on button "Pricing" at bounding box center [177, 19] width 54 height 26
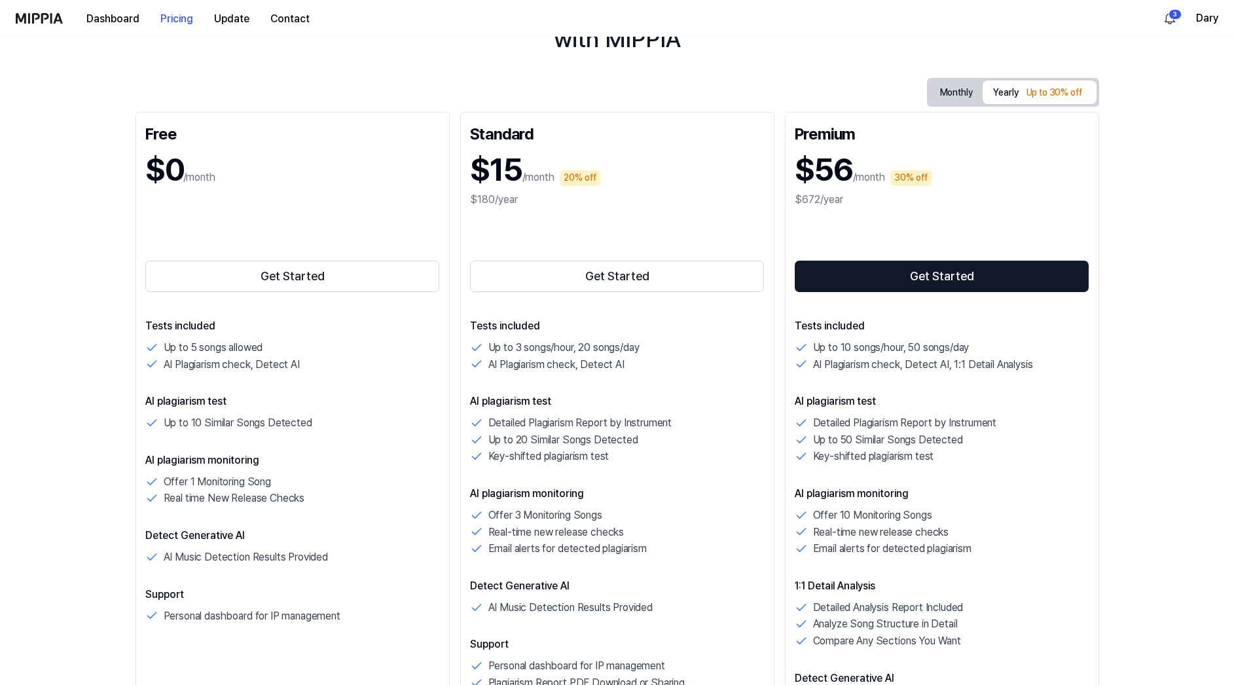
scroll to position [98, 0]
